Goal: Task Accomplishment & Management: Complete application form

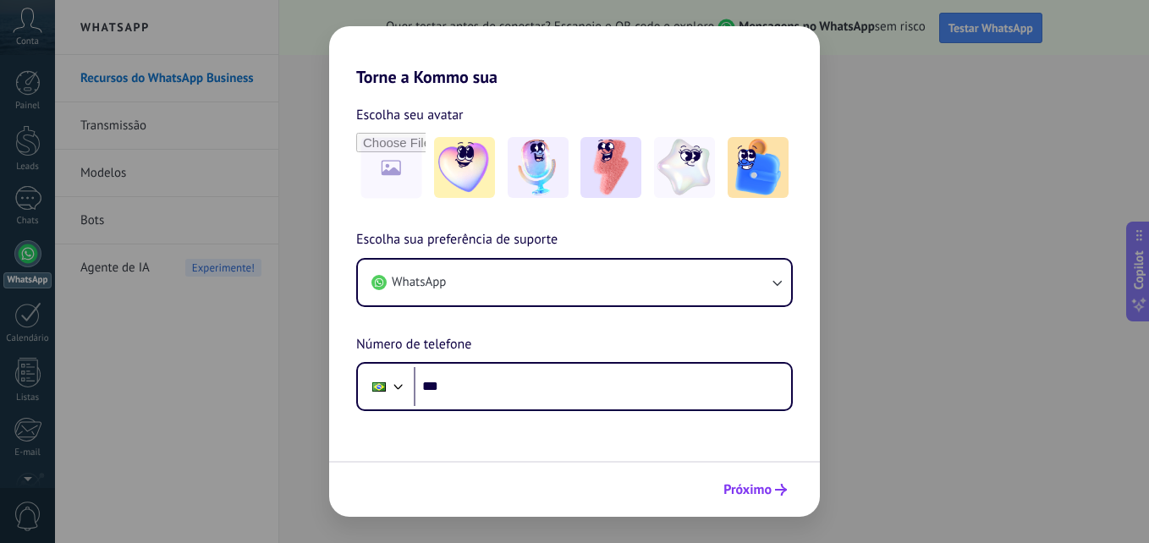
click at [779, 499] on button "Próximo" at bounding box center [755, 489] width 79 height 29
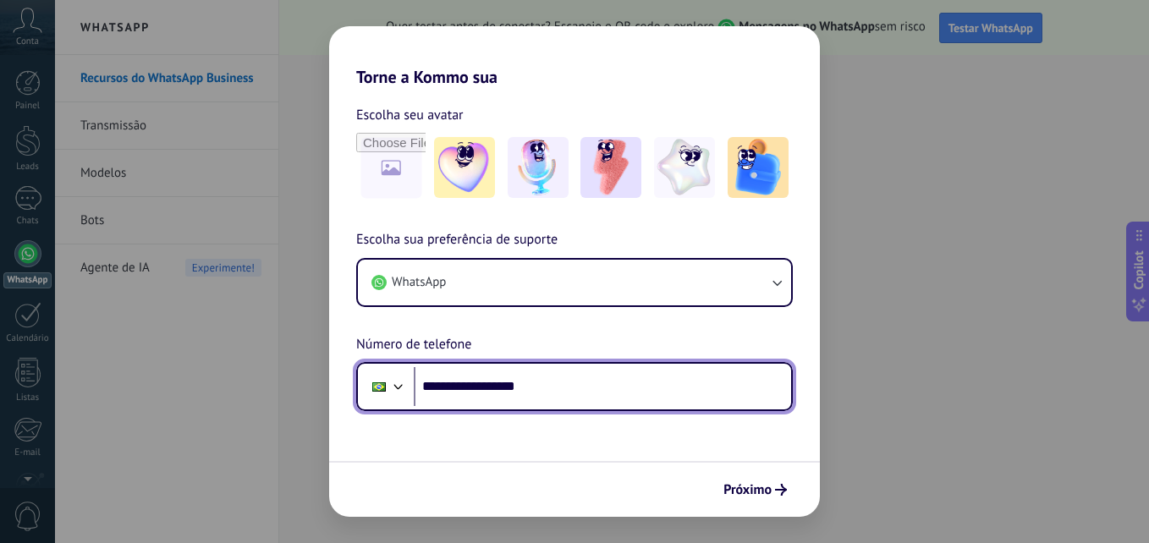
type input "**********"
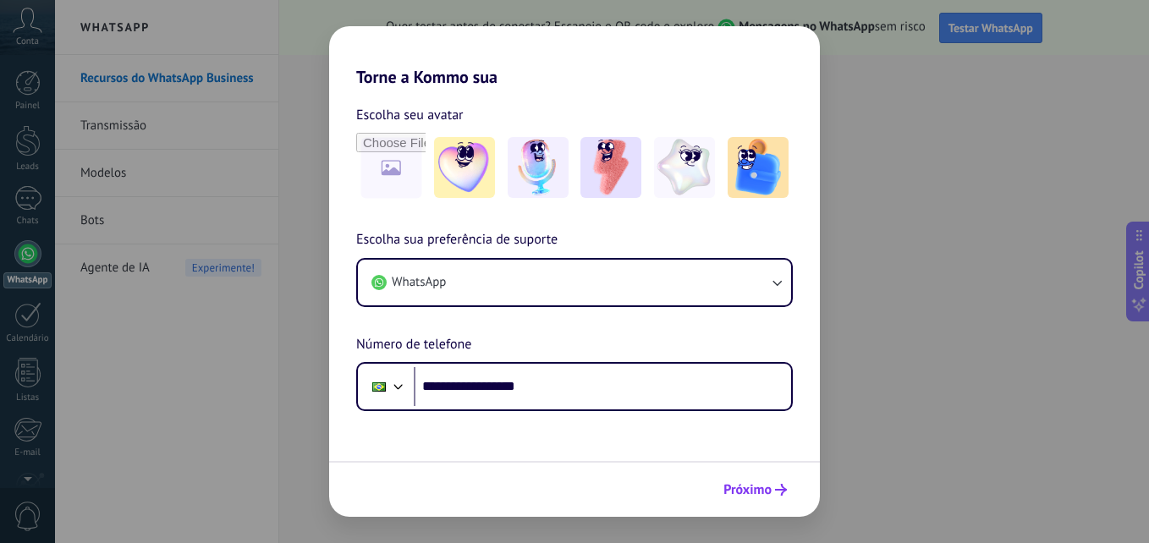
click at [739, 486] on span "Próximo" at bounding box center [747, 490] width 48 height 12
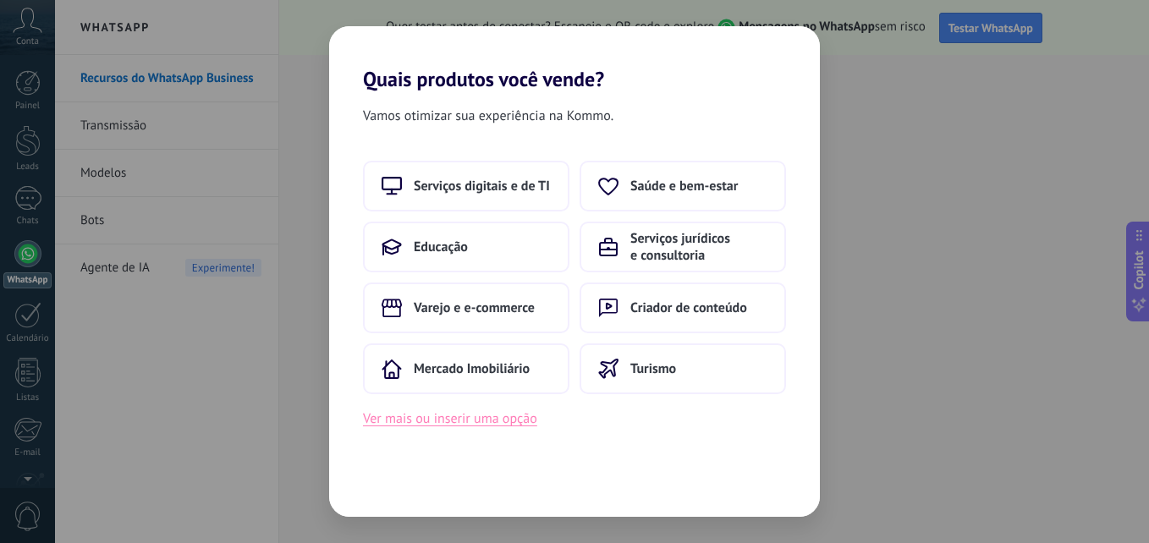
click at [496, 415] on button "Ver mais ou inserir uma opção" at bounding box center [450, 419] width 174 height 22
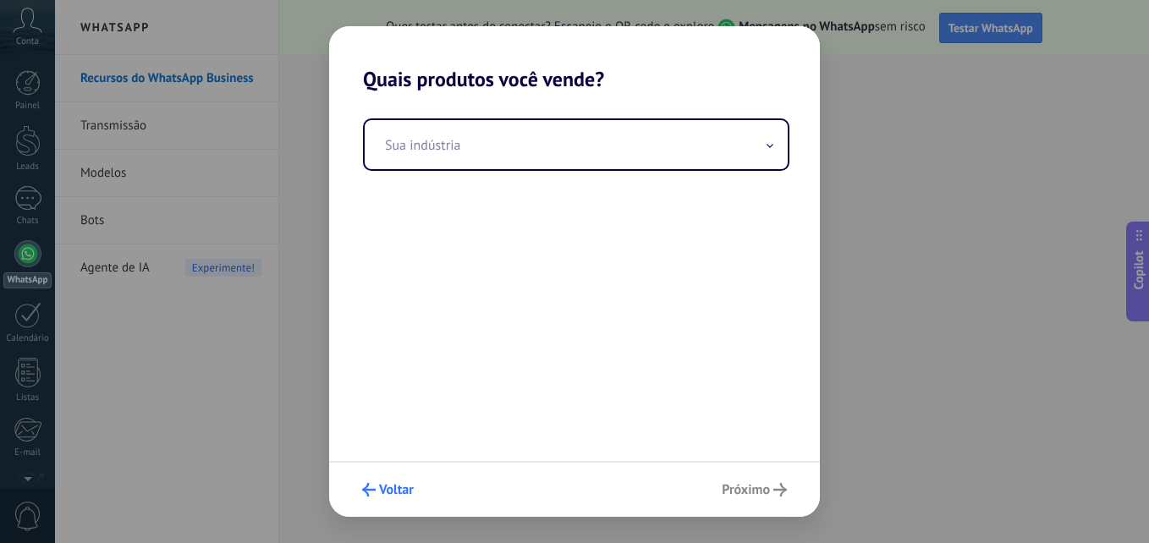
click at [375, 497] on button "Voltar" at bounding box center [387, 489] width 67 height 29
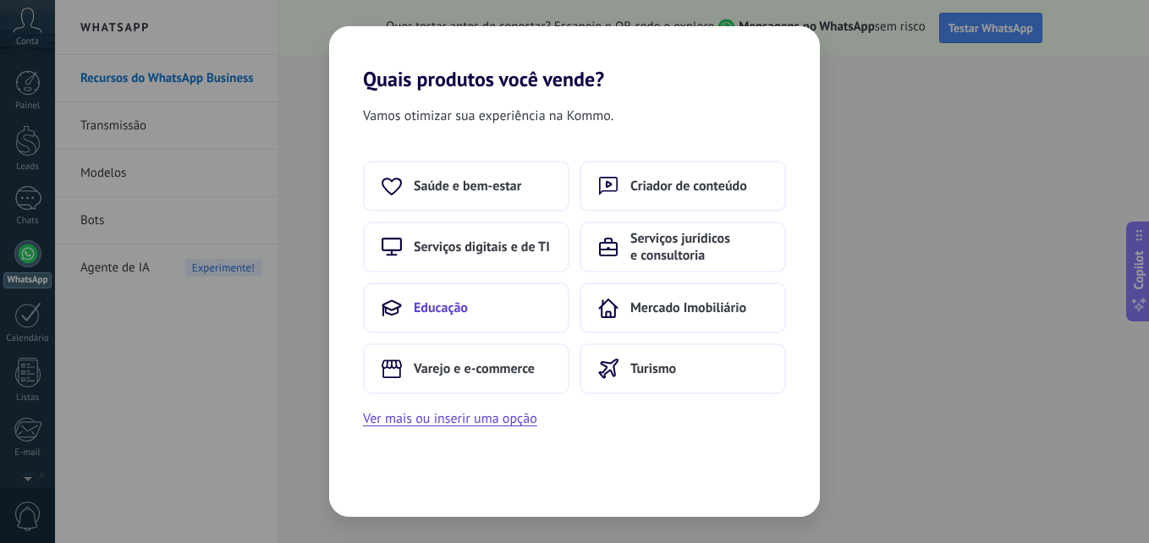
click at [478, 298] on button "Educação" at bounding box center [466, 308] width 206 height 51
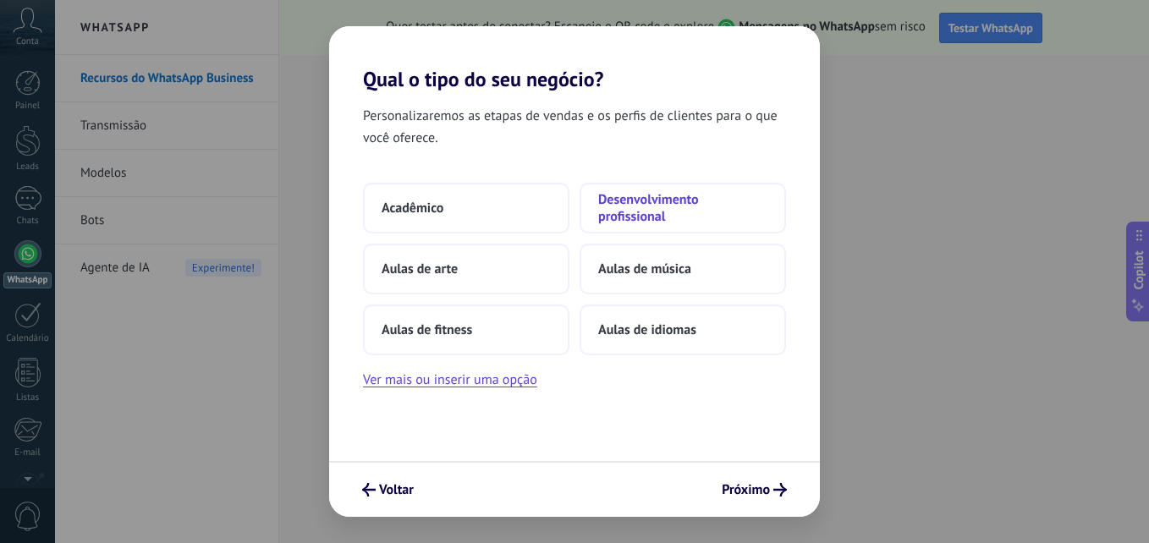
click at [677, 200] on span "Desenvolvimento profissional" at bounding box center [682, 208] width 169 height 34
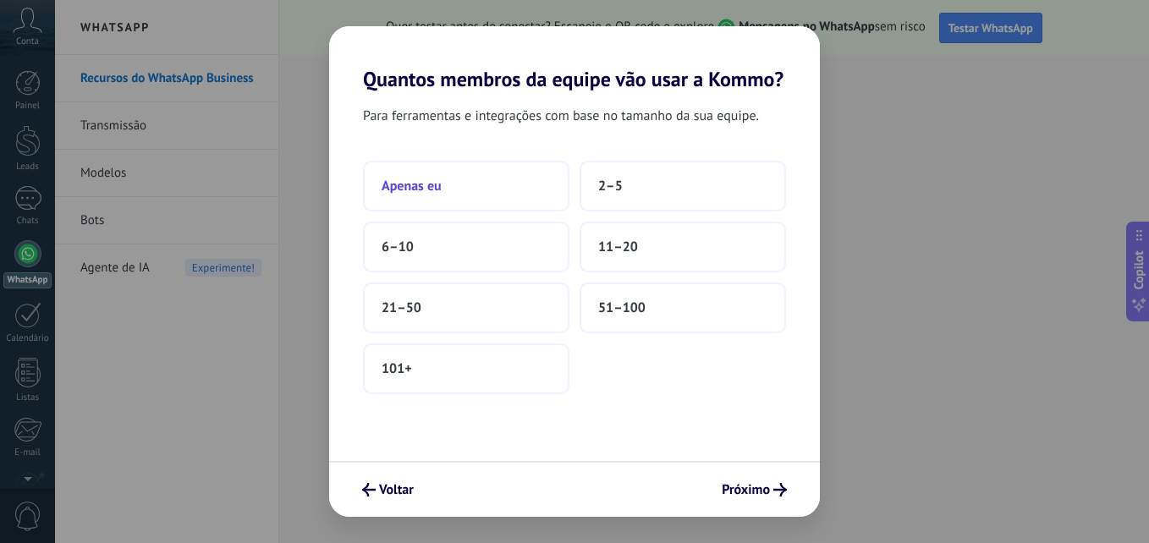
click at [443, 202] on button "Apenas eu" at bounding box center [466, 186] width 206 height 51
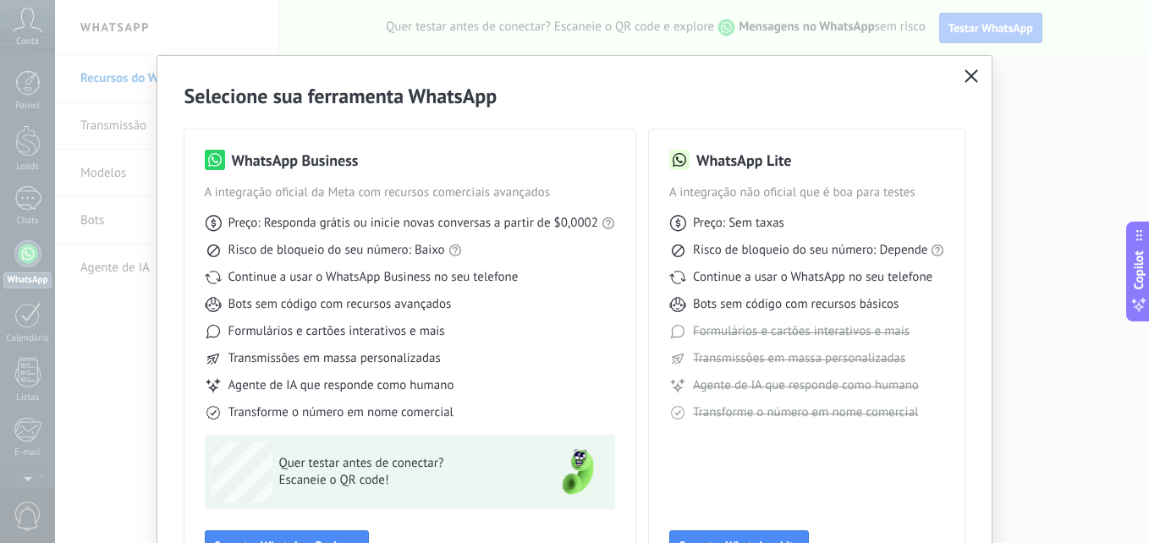
click at [971, 79] on use "button" at bounding box center [971, 75] width 13 height 13
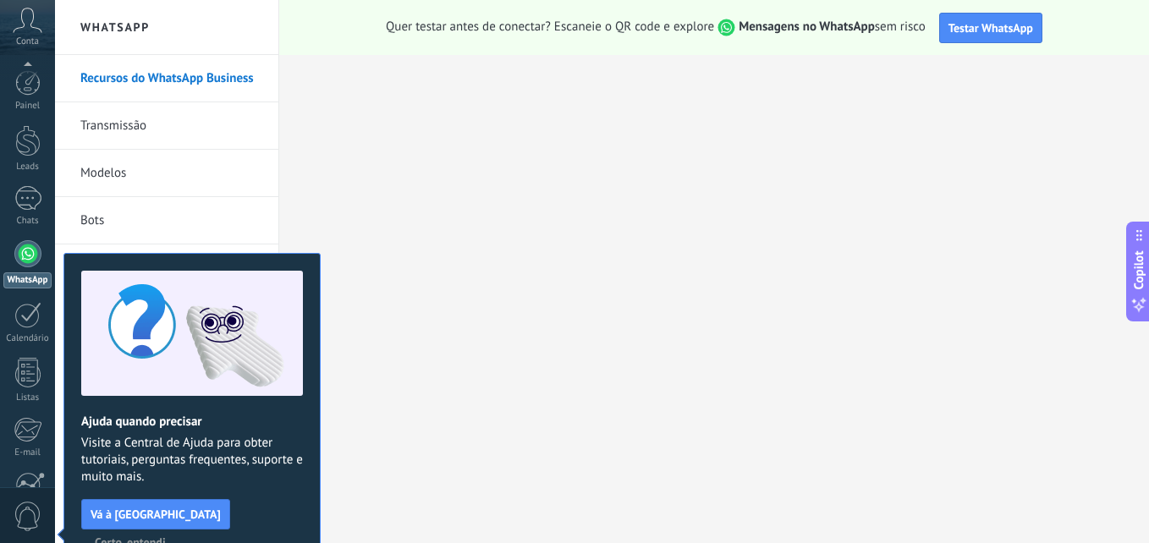
scroll to position [161, 0]
